Goal: Task Accomplishment & Management: Complete application form

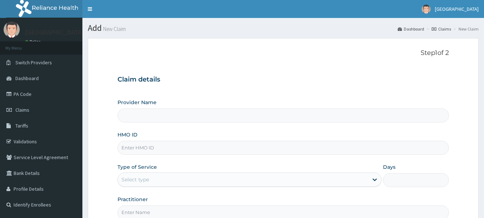
scroll to position [77, 0]
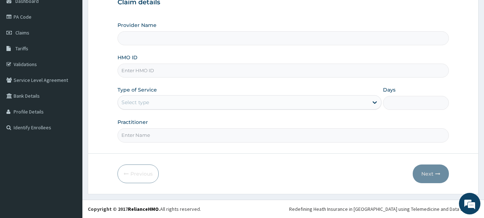
click at [193, 69] on input "HMO ID" at bounding box center [284, 70] width 332 height 14
paste input "Dal/11242/a"
type input "Dal/11242/a"
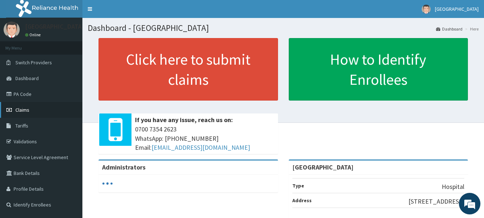
click at [28, 111] on span "Claims" at bounding box center [22, 110] width 14 height 6
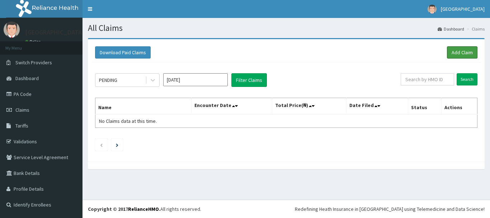
click at [459, 50] on link "Add Claim" at bounding box center [462, 52] width 30 height 12
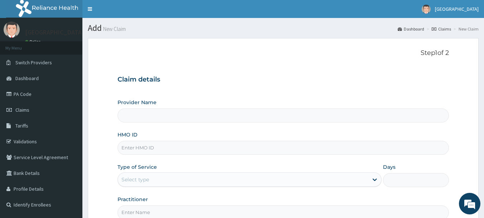
click at [164, 147] on input "HMO ID" at bounding box center [284, 148] width 332 height 14
paste input "Dal/11242/a"
type input "Dal/11242/a"
type input "[GEOGRAPHIC_DATA]"
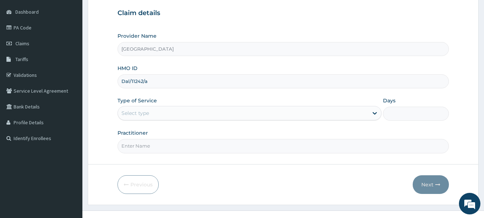
scroll to position [75, 0]
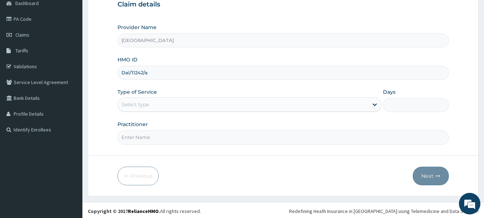
type input "Dal/11242/a"
click at [253, 100] on div "Select type" at bounding box center [243, 104] width 251 height 11
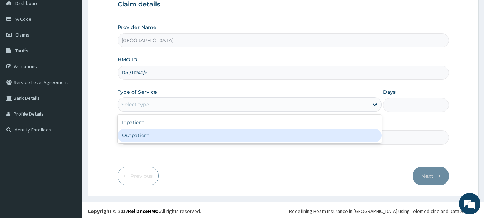
click at [240, 132] on div "Outpatient" at bounding box center [250, 135] width 264 height 13
type input "1"
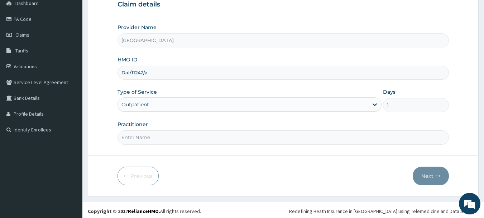
click at [207, 138] on input "Practitioner" at bounding box center [284, 137] width 332 height 14
type input "Dr.[PERSON_NAME]"
click at [423, 176] on button "Next" at bounding box center [431, 175] width 36 height 19
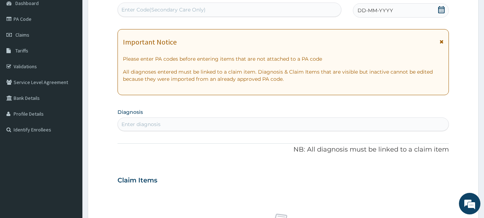
scroll to position [0, 0]
click at [443, 11] on icon at bounding box center [441, 9] width 7 height 7
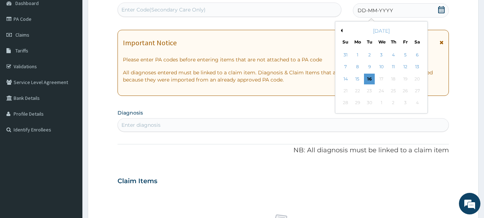
click at [342, 31] on button "Previous Month" at bounding box center [341, 31] width 4 height 4
click at [344, 70] on div "3" at bounding box center [346, 67] width 11 height 11
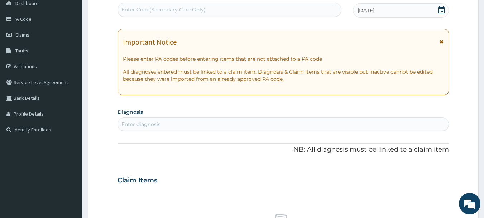
click at [210, 122] on div "Enter diagnosis" at bounding box center [283, 123] width 331 height 11
type input "[MEDICAL_DATA]"
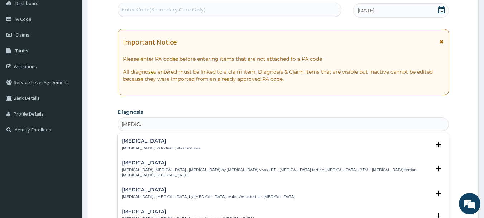
click at [168, 147] on p "[MEDICAL_DATA] , Paludism , Plasmodiosis" at bounding box center [161, 148] width 79 height 5
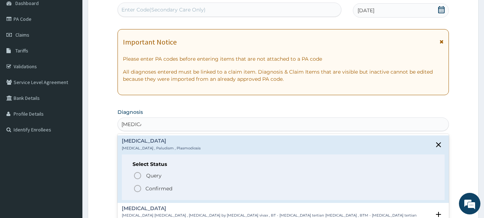
click at [135, 186] on icon "status option filled" at bounding box center [137, 188] width 9 height 9
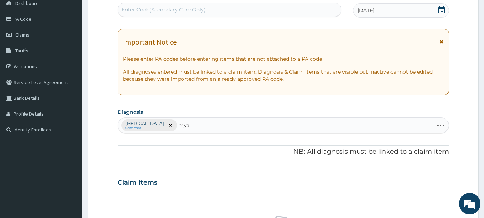
type input "myal"
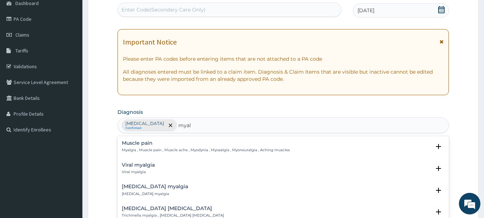
click at [158, 149] on p "Myalgia , Muscle pain , Muscle ache , Myodynia , Myosalgia , Myoneuralgia , Ach…" at bounding box center [206, 149] width 168 height 5
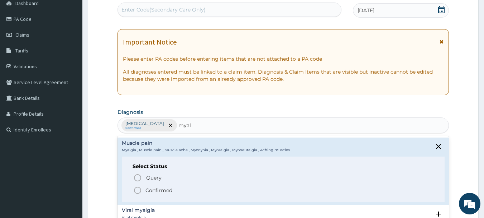
click at [139, 190] on icon "status option filled" at bounding box center [137, 190] width 9 height 9
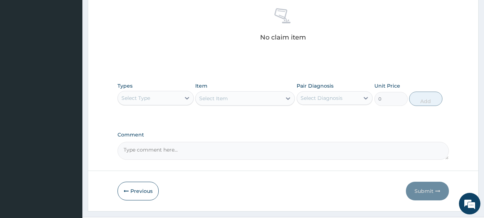
scroll to position [299, 0]
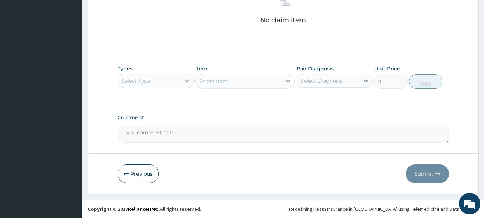
click at [185, 85] on div at bounding box center [187, 80] width 13 height 13
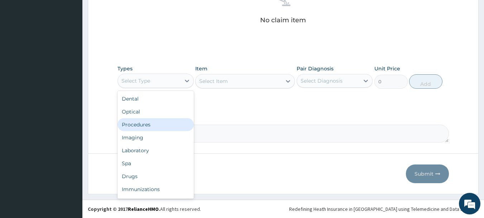
click at [170, 123] on div "Procedures" at bounding box center [156, 124] width 76 height 13
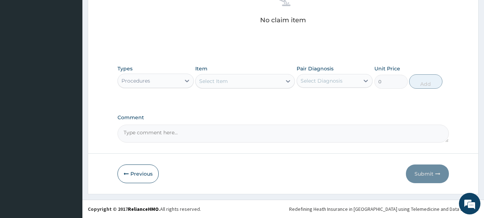
click at [222, 80] on div "Select Item" at bounding box center [213, 80] width 29 height 7
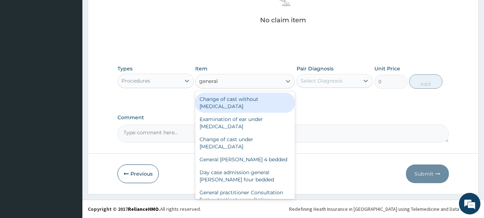
type input "general p"
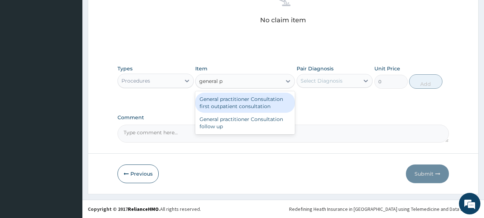
type input "3000"
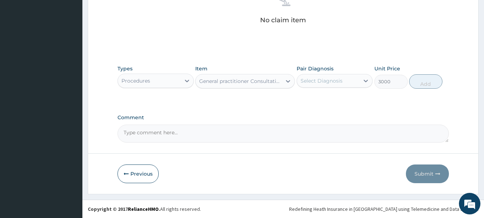
click at [313, 79] on div "Select Diagnosis" at bounding box center [322, 80] width 42 height 7
click at [320, 103] on div "[MEDICAL_DATA]" at bounding box center [335, 99] width 76 height 15
checkbox input "true"
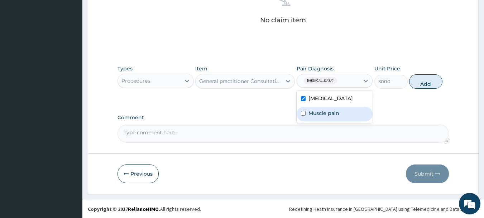
click at [324, 108] on div "Muscle pain" at bounding box center [335, 114] width 76 height 15
checkbox input "true"
click at [421, 85] on button "Add" at bounding box center [426, 81] width 33 height 14
type input "0"
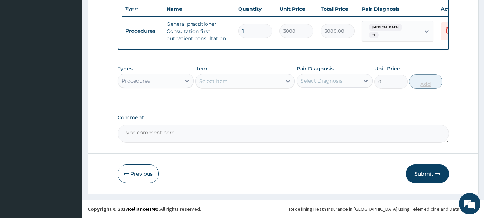
scroll to position [275, 0]
click at [186, 83] on icon at bounding box center [187, 80] width 7 height 7
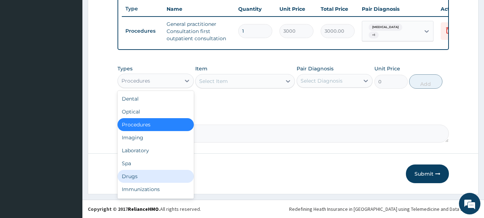
click at [152, 173] on div "Drugs" at bounding box center [156, 176] width 76 height 13
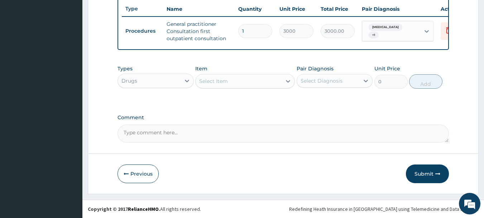
click at [242, 82] on div "Select Item" at bounding box center [239, 80] width 86 height 11
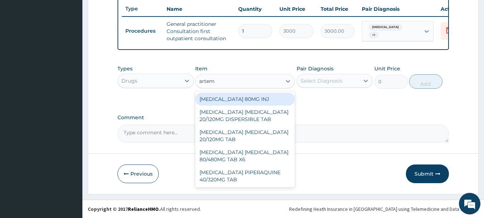
type input "arteme"
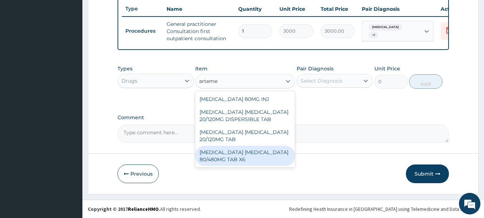
click at [240, 158] on div "[MEDICAL_DATA] [MEDICAL_DATA] 80/480MG TAB X6" at bounding box center [245, 156] width 100 height 20
type input "520"
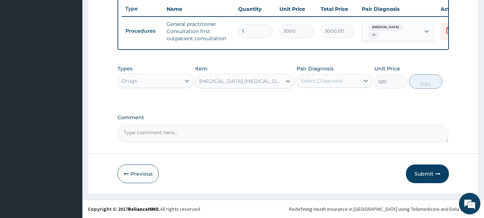
click at [320, 80] on div "Select Diagnosis" at bounding box center [322, 80] width 42 height 7
click at [325, 95] on label "[MEDICAL_DATA]" at bounding box center [331, 98] width 44 height 7
checkbox input "true"
click at [418, 86] on button "Add" at bounding box center [426, 81] width 33 height 14
type input "0"
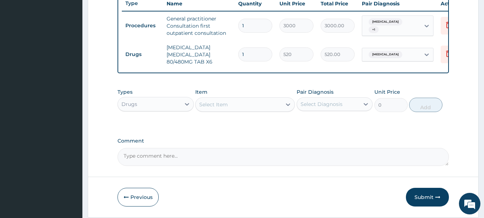
click at [240, 105] on div "Select Item" at bounding box center [239, 104] width 86 height 11
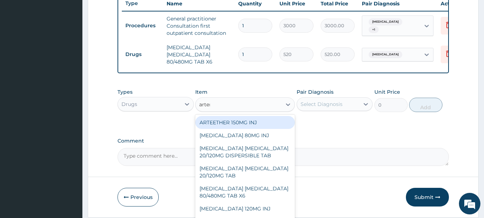
type input "arteme"
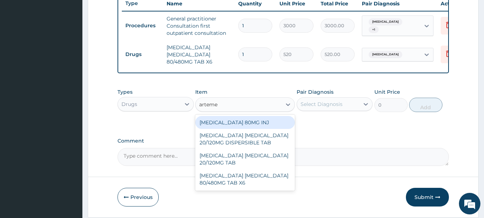
click at [245, 123] on div "[MEDICAL_DATA] 80MG INJ" at bounding box center [245, 122] width 100 height 13
type input "1400"
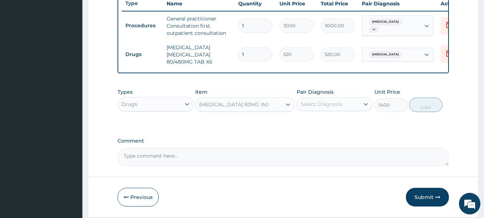
click at [341, 108] on div "Select Diagnosis" at bounding box center [322, 103] width 42 height 7
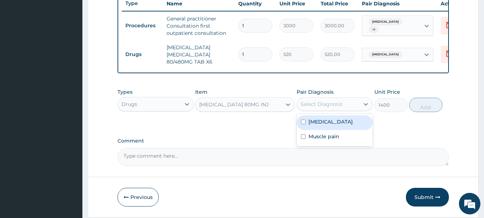
click at [336, 130] on div "[MEDICAL_DATA]" at bounding box center [335, 122] width 76 height 15
checkbox input "true"
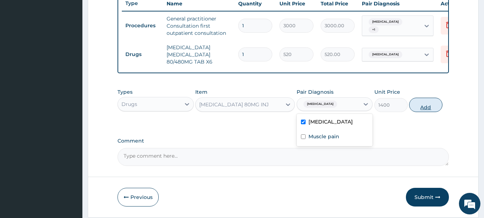
click at [425, 112] on button "Add" at bounding box center [426, 105] width 33 height 14
type input "0"
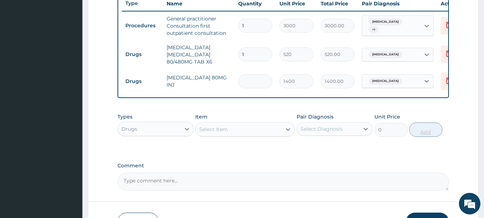
type input "0.00"
type input "6"
type input "8400.00"
type input "6"
click at [212, 135] on div "Select Item" at bounding box center [239, 128] width 86 height 11
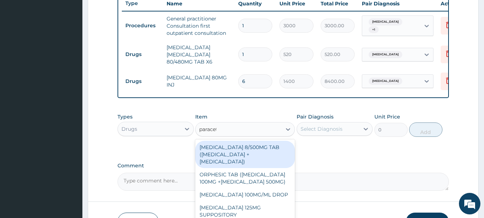
type input "paraceta"
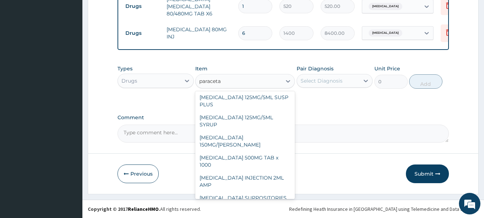
scroll to position [89, 0]
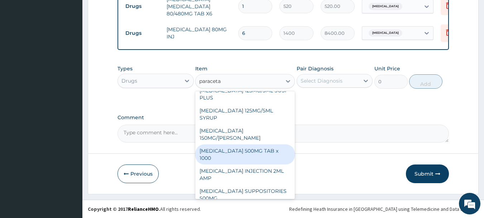
click at [261, 153] on div "[MEDICAL_DATA] 500MG TAB x 1000" at bounding box center [245, 154] width 100 height 20
type input "300"
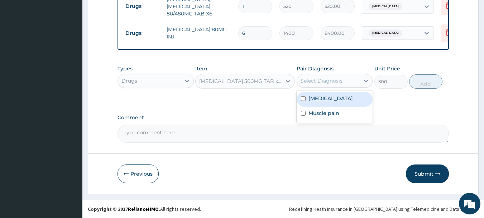
click at [328, 77] on div "Select Diagnosis" at bounding box center [322, 80] width 42 height 7
click at [329, 101] on div "[MEDICAL_DATA]" at bounding box center [335, 99] width 76 height 15
checkbox input "true"
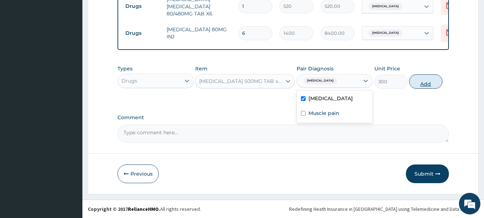
click at [420, 87] on button "Add" at bounding box center [426, 81] width 33 height 14
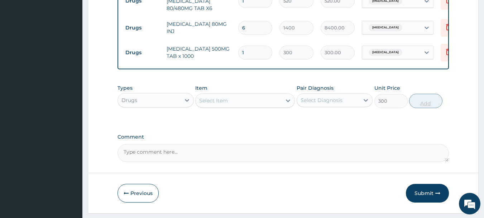
type input "0"
type input "0.00"
type input "3"
type input "900.00"
type input "3"
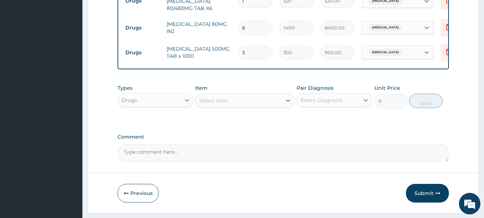
click at [214, 104] on div "Select Item" at bounding box center [213, 100] width 29 height 7
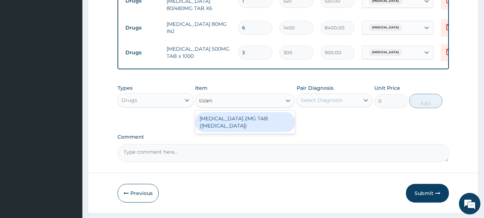
type input "tizanid"
click at [233, 121] on div "[MEDICAL_DATA] 2MG TAB ([MEDICAL_DATA])" at bounding box center [245, 122] width 100 height 20
type input "149.54625"
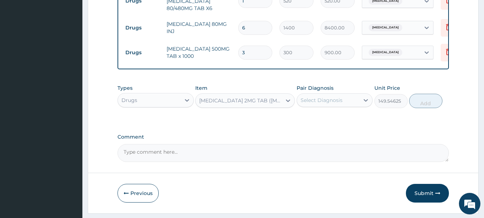
click at [314, 104] on div "Select Diagnosis" at bounding box center [322, 99] width 42 height 7
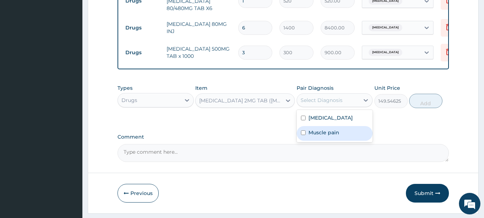
click at [320, 136] on label "Muscle pain" at bounding box center [324, 132] width 31 height 7
checkbox input "true"
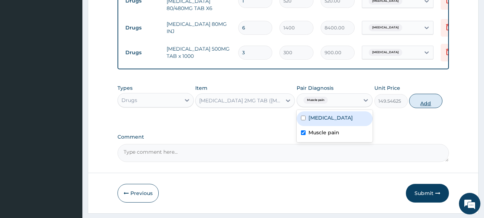
click at [426, 108] on button "Add" at bounding box center [426, 101] width 33 height 14
type input "0"
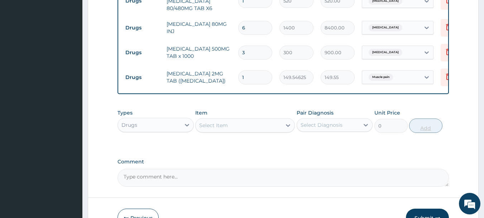
type input "10"
type input "1495.46"
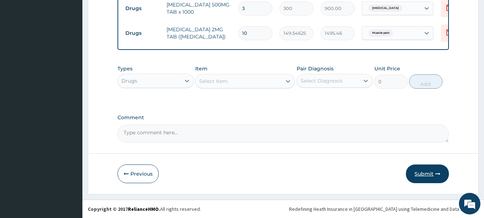
type input "10"
click at [425, 171] on button "Submit" at bounding box center [427, 173] width 43 height 19
